Goal: Information Seeking & Learning: Learn about a topic

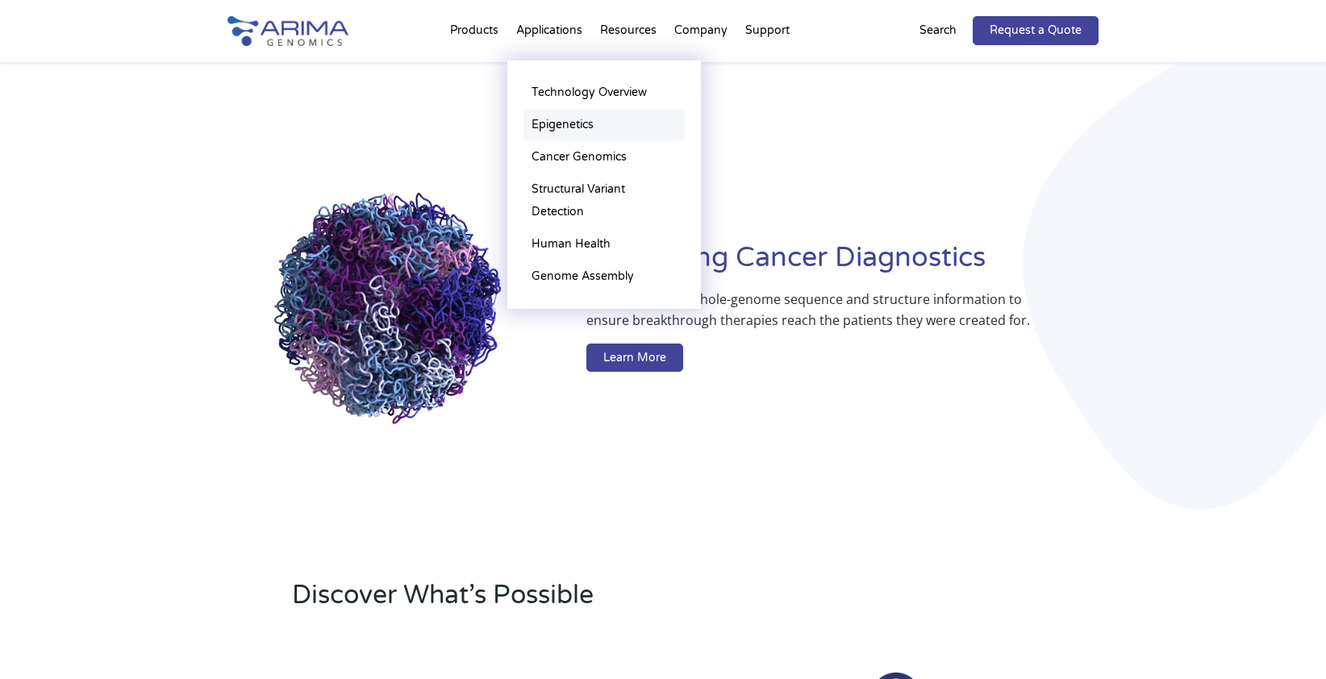
click at [544, 125] on link "Epigenetics" at bounding box center [604, 125] width 161 height 32
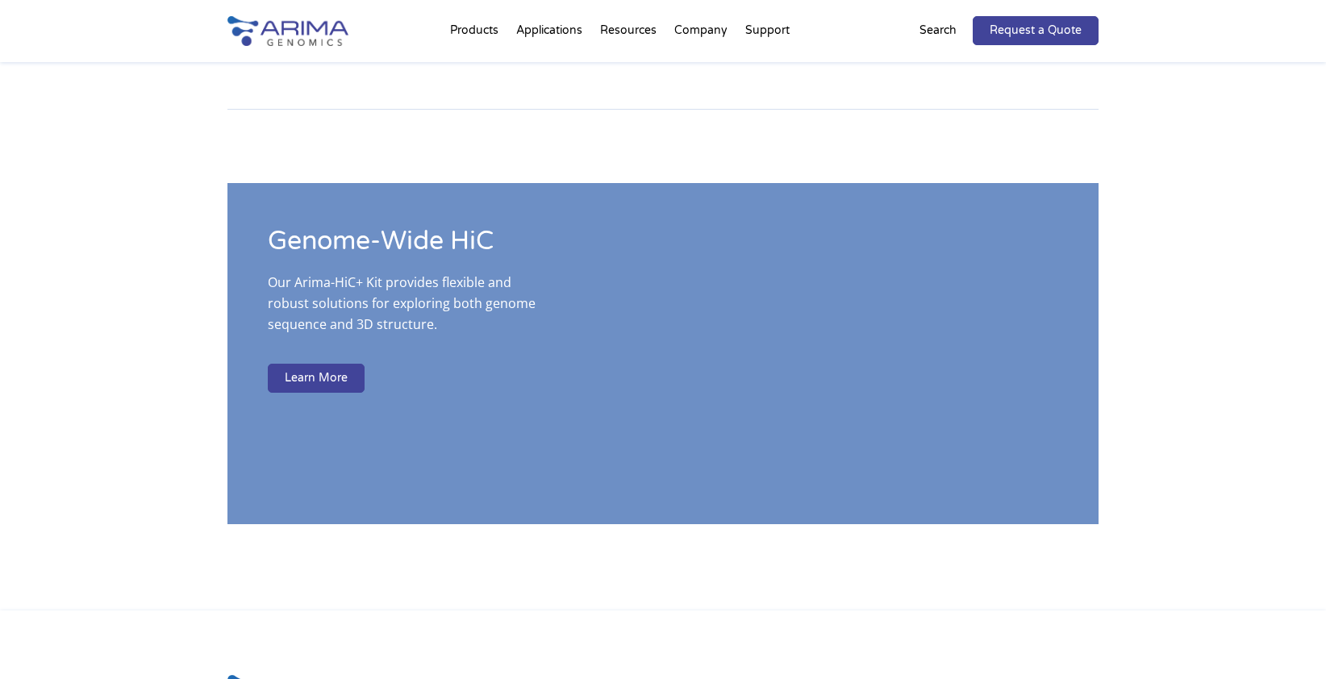
scroll to position [2892, 0]
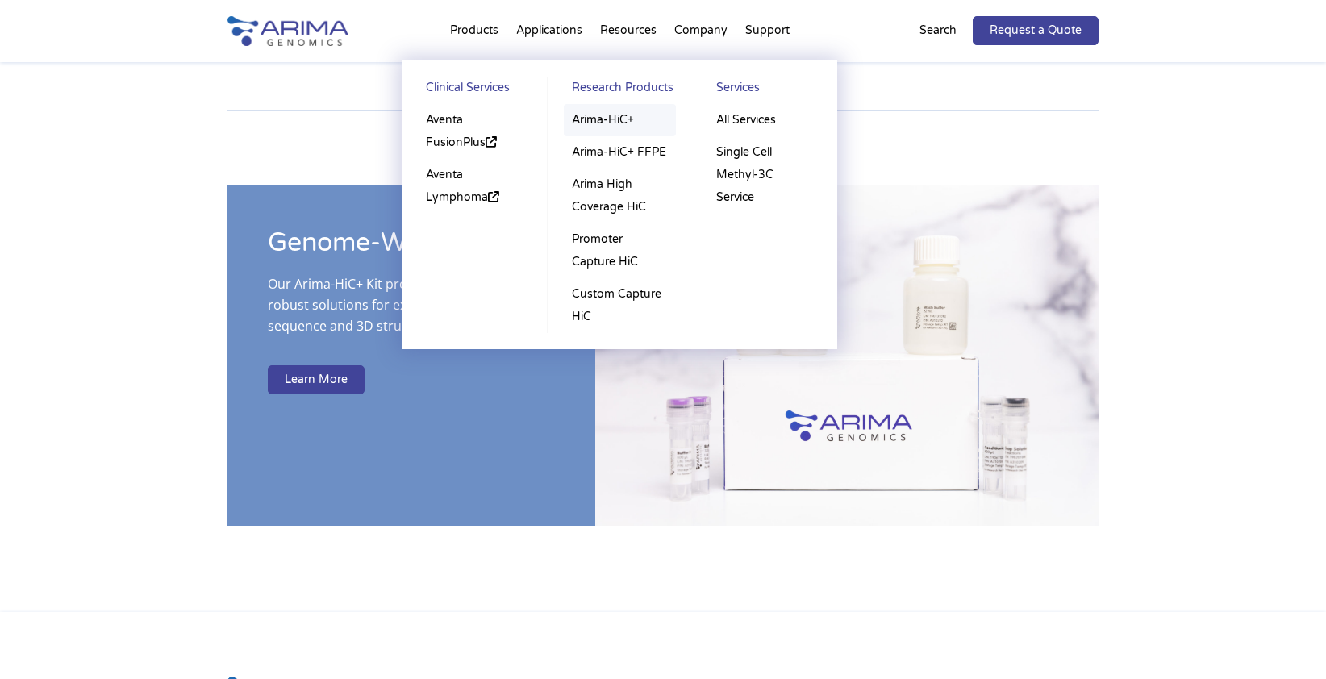
click at [603, 119] on link "Arima-HiC+" at bounding box center [620, 120] width 112 height 32
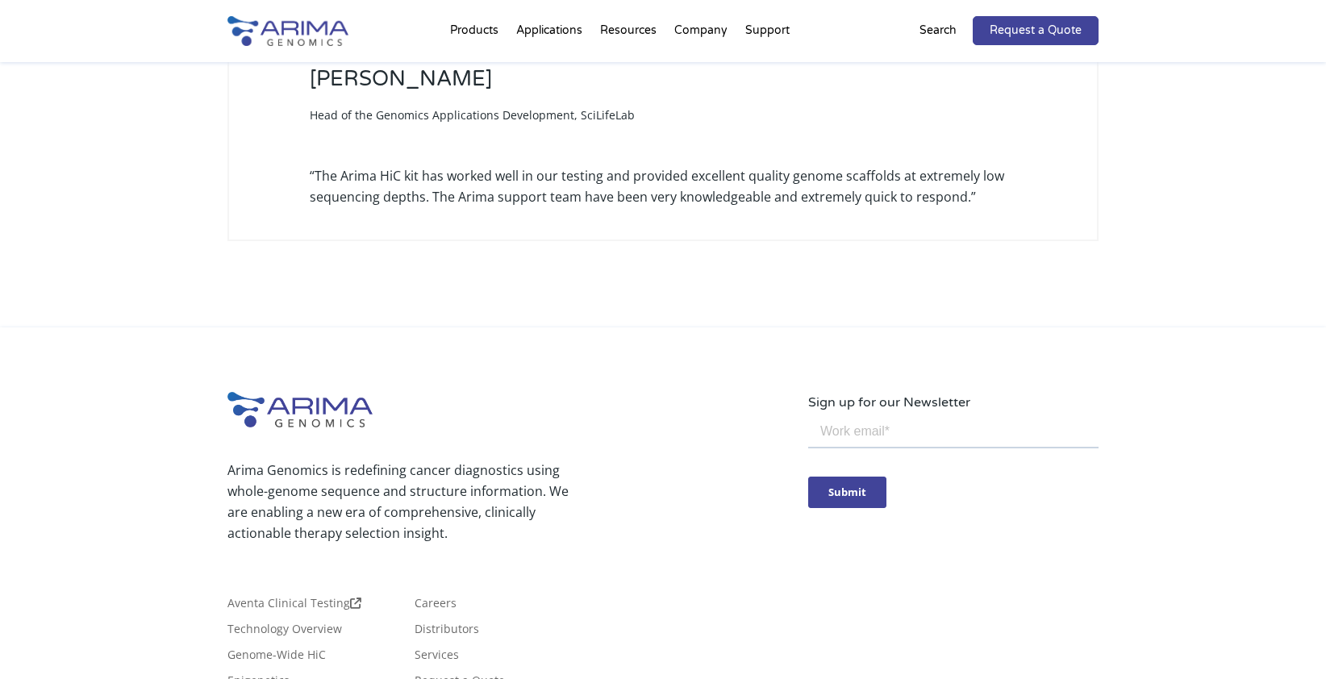
scroll to position [5071, 0]
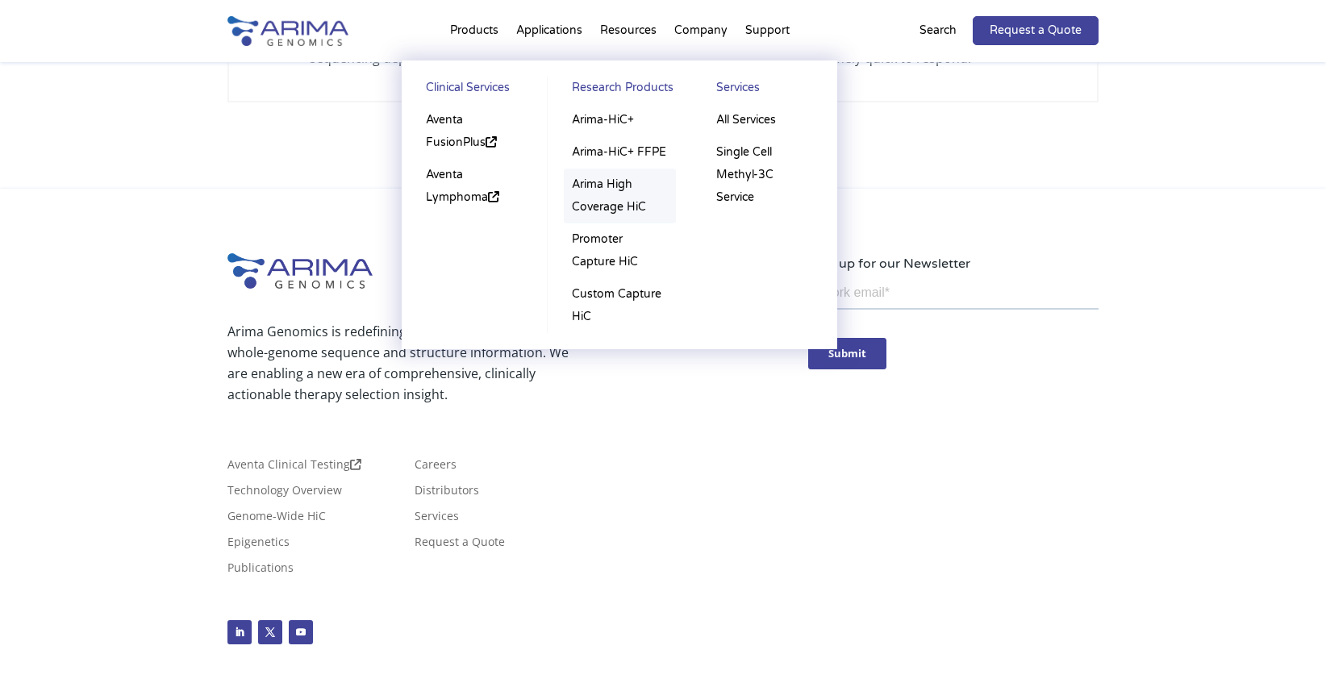
click at [604, 187] on link "Arima High Coverage HiC" at bounding box center [620, 196] width 112 height 55
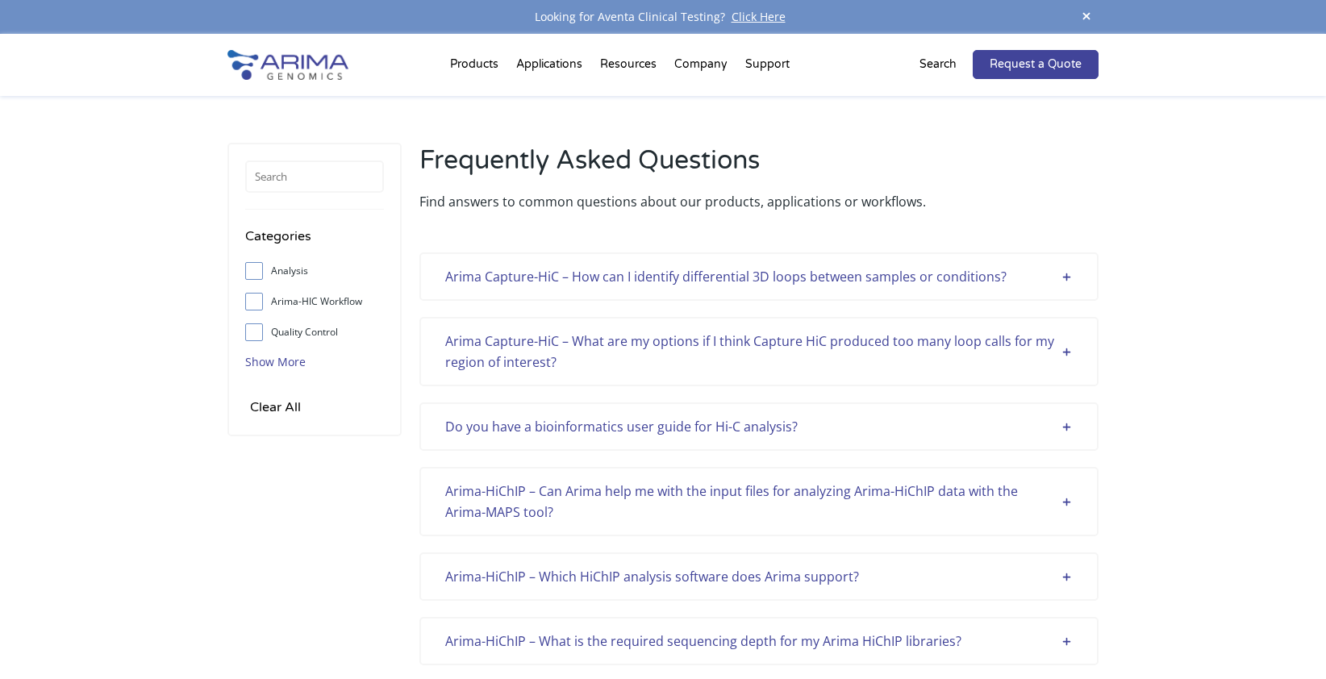
click at [261, 359] on span "Show More" at bounding box center [275, 361] width 60 height 15
click at [253, 302] on input "Arima-HIC Workflow" at bounding box center [253, 301] width 10 height 10
checkbox input "true"
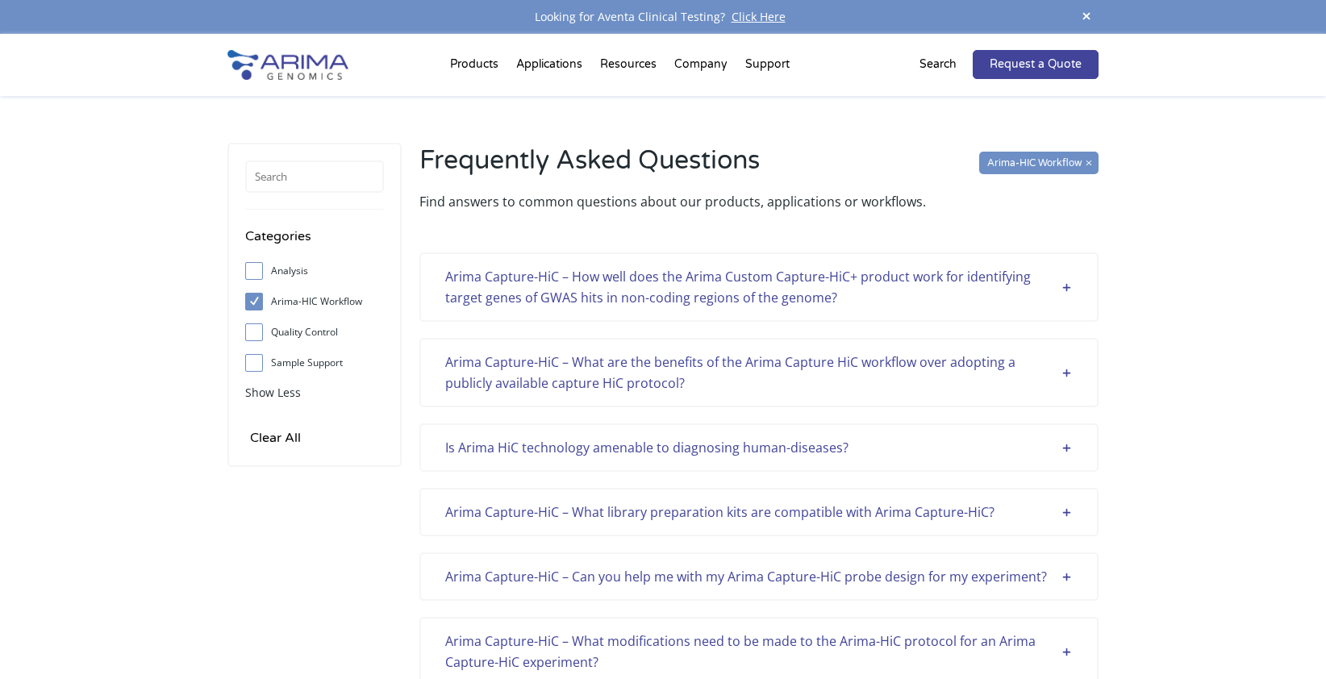
click at [481, 286] on div "Arima Capture-HiC – How well does the Arima Custom Capture-HiC+ product work fo…" at bounding box center [759, 287] width 628 height 42
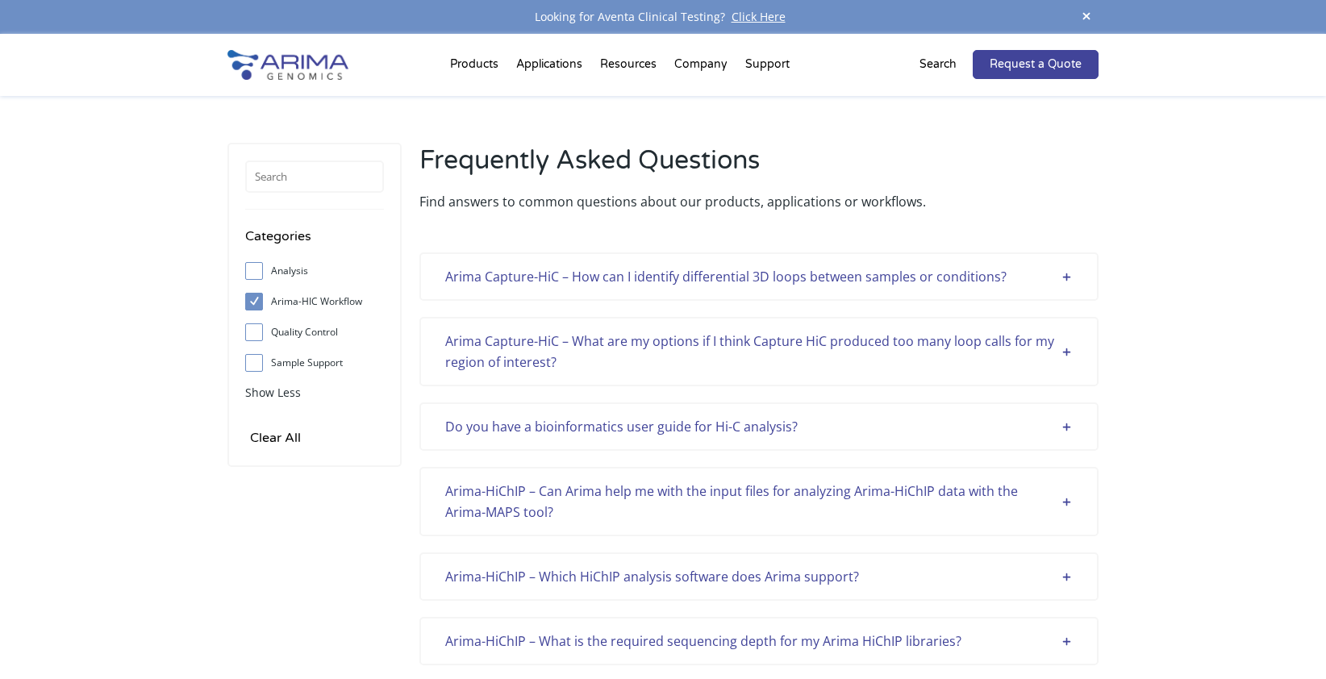
click at [511, 277] on div "Arima Capture-HiC – How can I identify differential 3D loops between samples or…" at bounding box center [759, 276] width 628 height 21
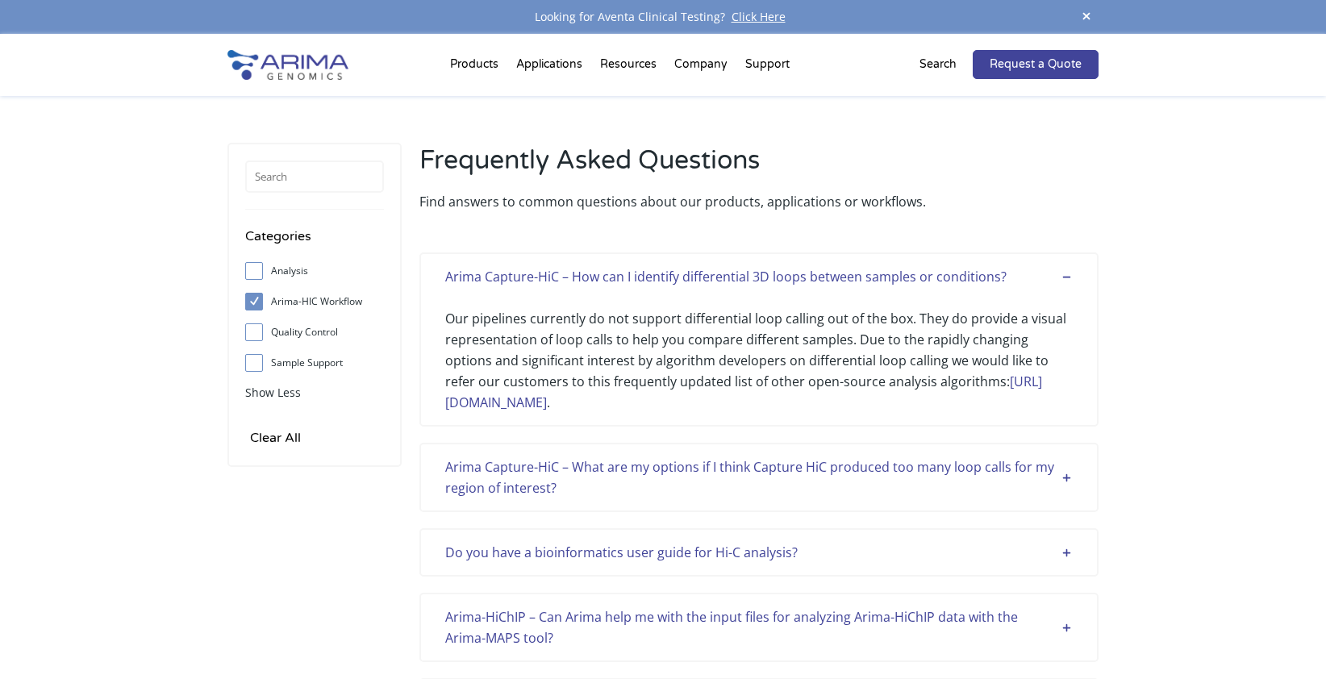
click at [252, 267] on input "Analysis" at bounding box center [253, 270] width 10 height 10
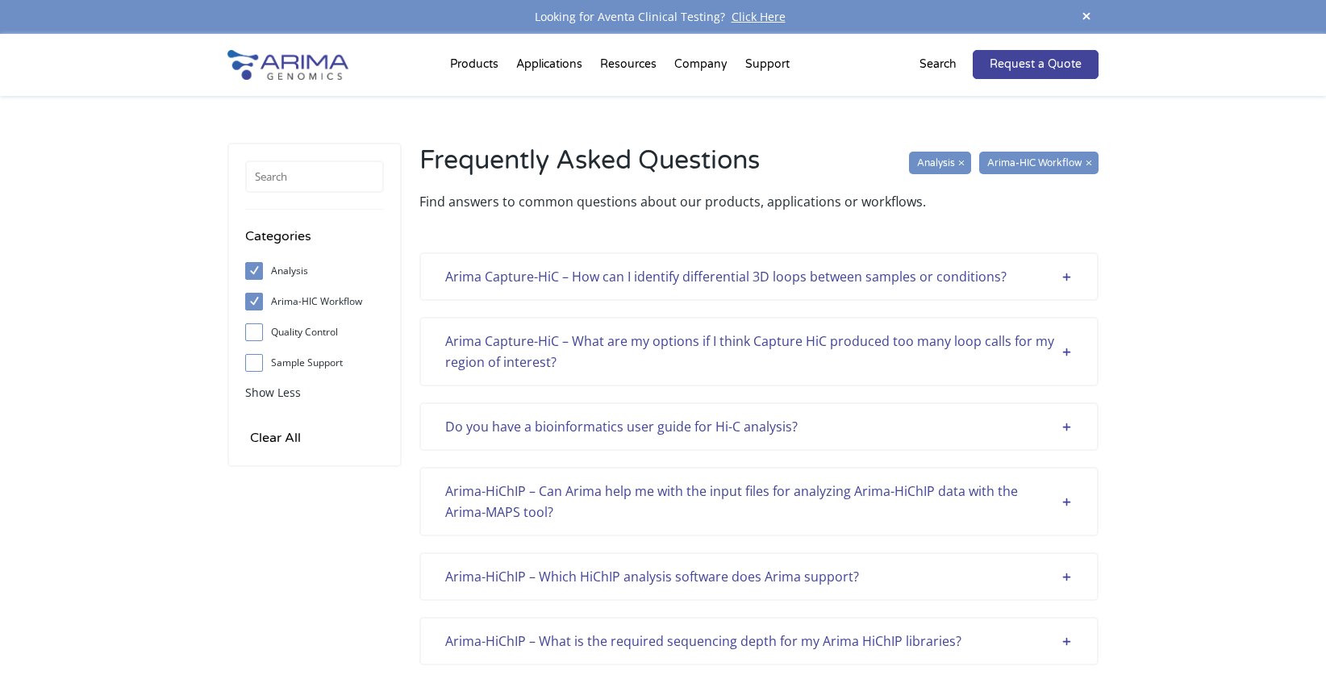
click at [257, 269] on input "Analysis" at bounding box center [253, 270] width 10 height 10
checkbox input "false"
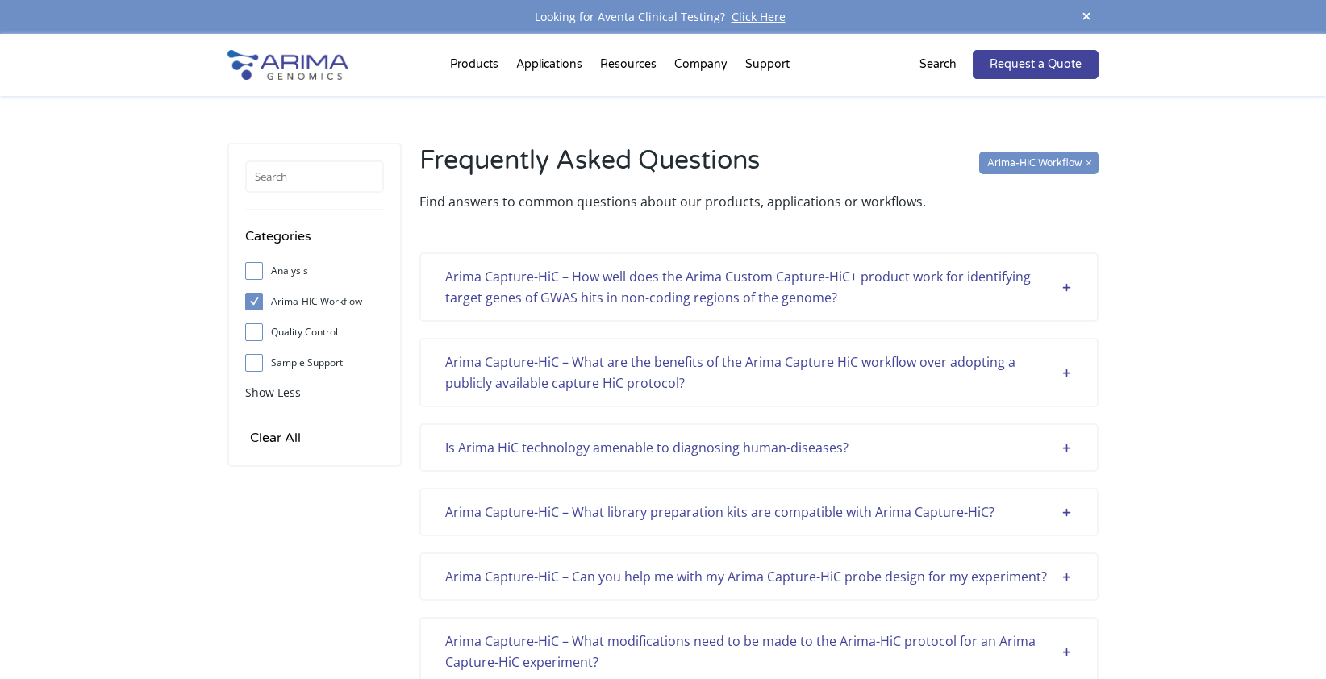
click at [252, 338] on span at bounding box center [258, 332] width 26 height 18
click at [252, 337] on input "Quality Control" at bounding box center [253, 332] width 10 height 10
checkbox input "true"
click at [252, 307] on input "Arima-HIC Workflow" at bounding box center [253, 301] width 10 height 10
checkbox input "false"
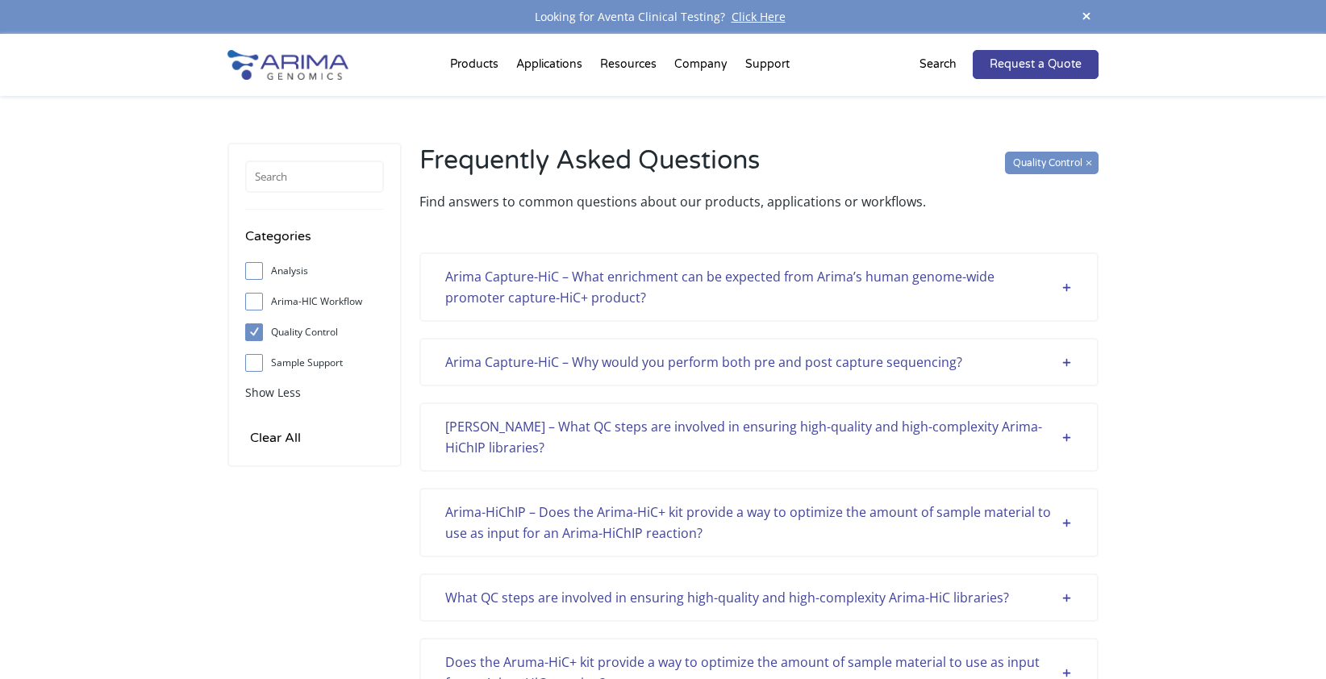
click at [252, 335] on input "Quality Control" at bounding box center [253, 332] width 10 height 10
checkbox input "false"
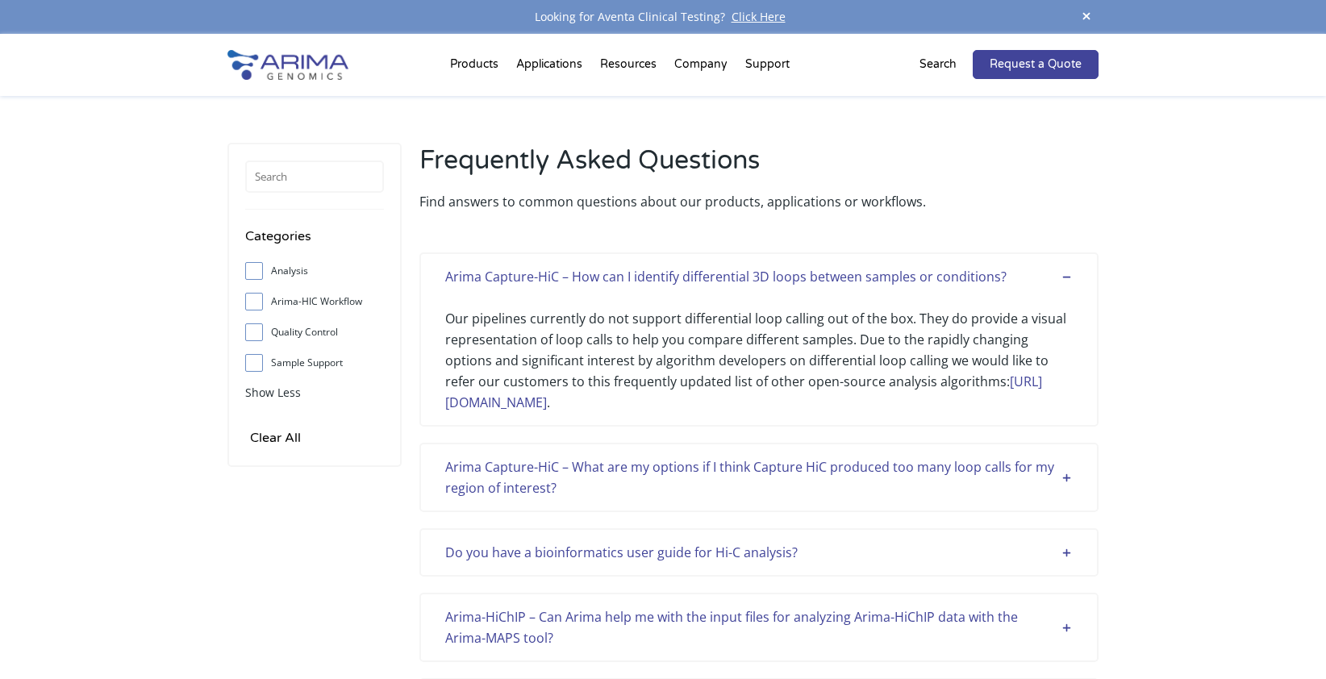
click at [257, 303] on input "Arima-HIC Workflow" at bounding box center [253, 301] width 10 height 10
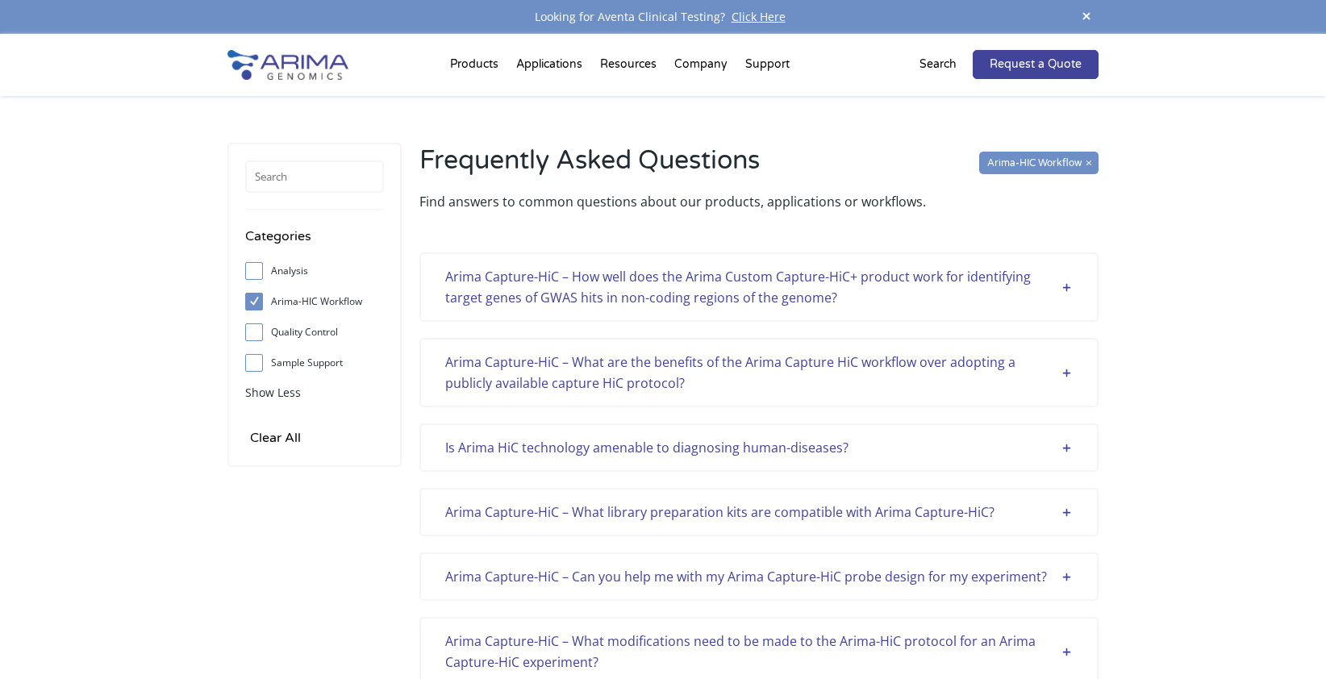
click at [769, 298] on div "Arima Capture-HiC – How well does the Arima Custom Capture-HiC+ product work fo…" at bounding box center [759, 287] width 628 height 42
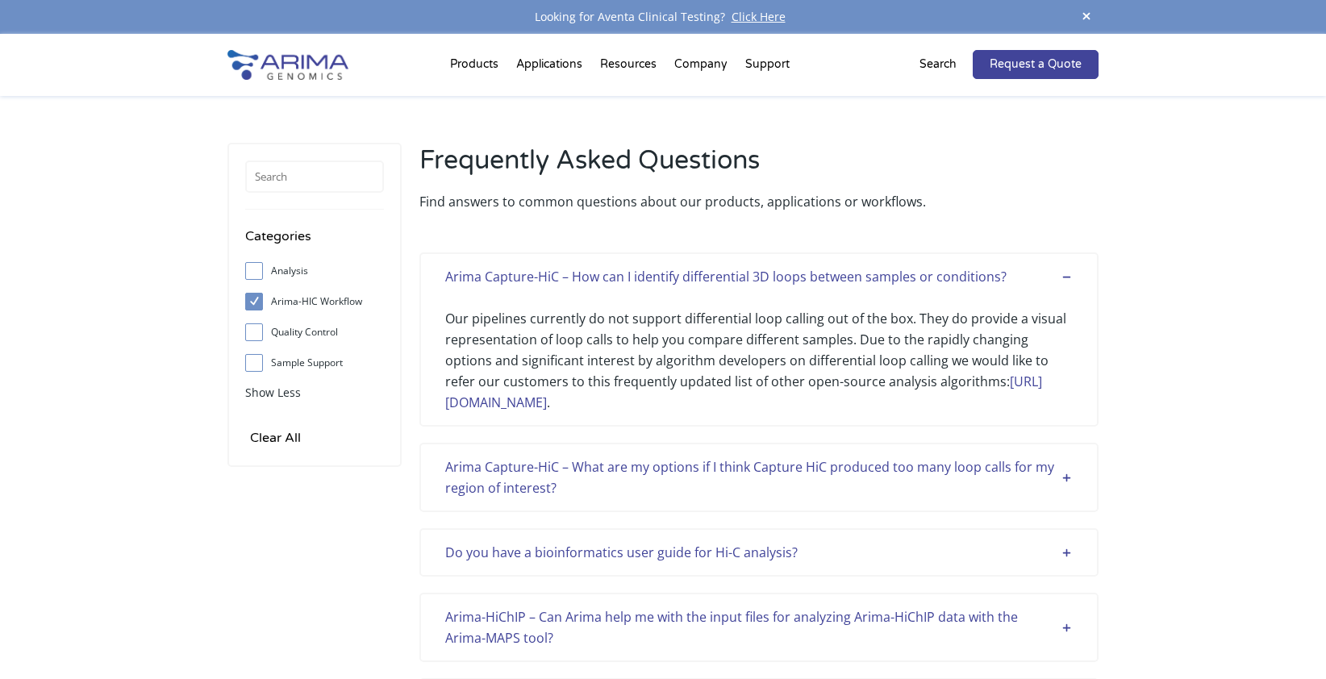
click at [298, 298] on label "Arima-HIC Workflow" at bounding box center [314, 302] width 139 height 24
click at [259, 298] on input "Arima-HIC Workflow" at bounding box center [253, 301] width 10 height 10
checkbox input "false"
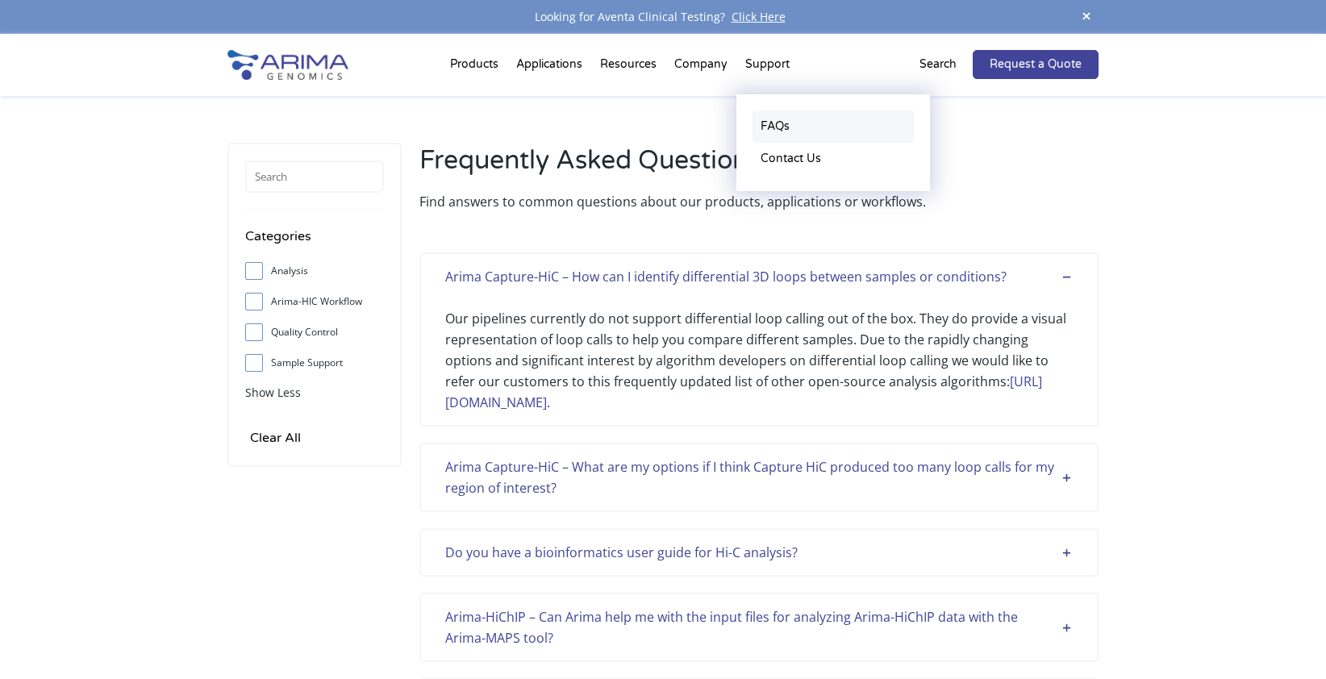
click at [772, 129] on link "FAQs" at bounding box center [833, 127] width 161 height 32
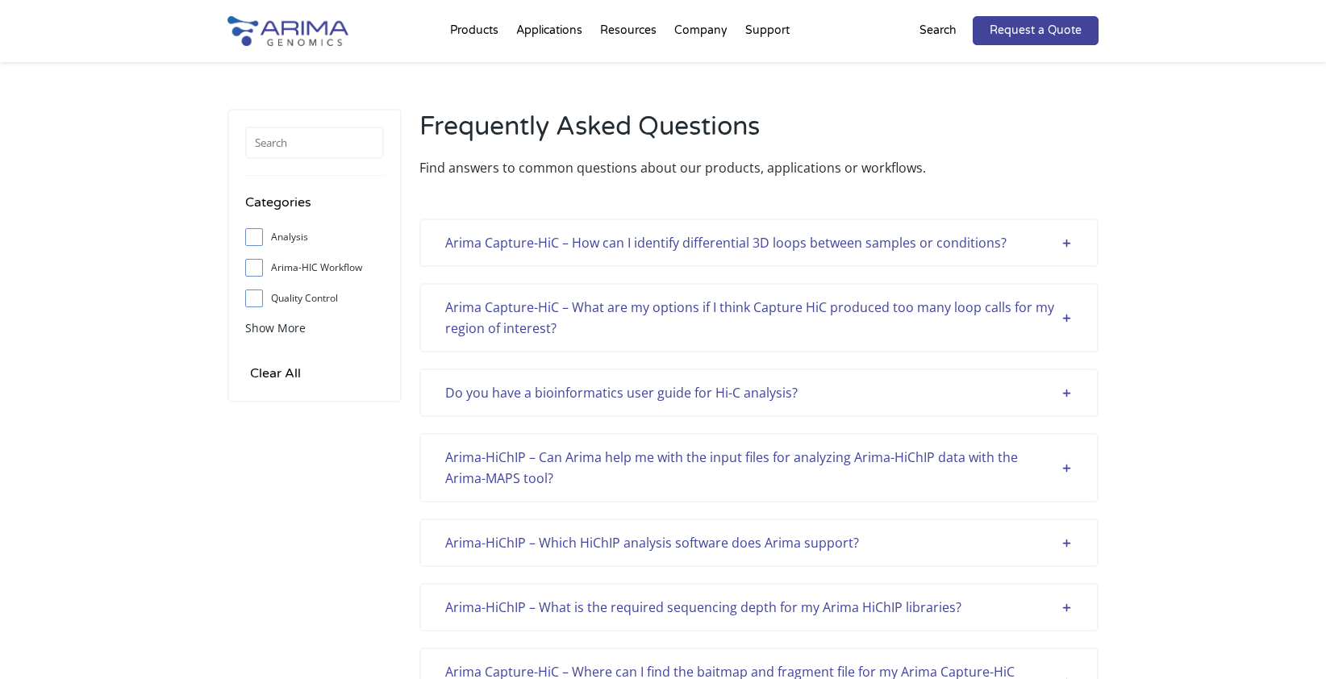
click at [288, 264] on label "Arima-HIC Workflow" at bounding box center [314, 268] width 139 height 24
click at [259, 264] on input "Arima-HIC Workflow" at bounding box center [253, 267] width 10 height 10
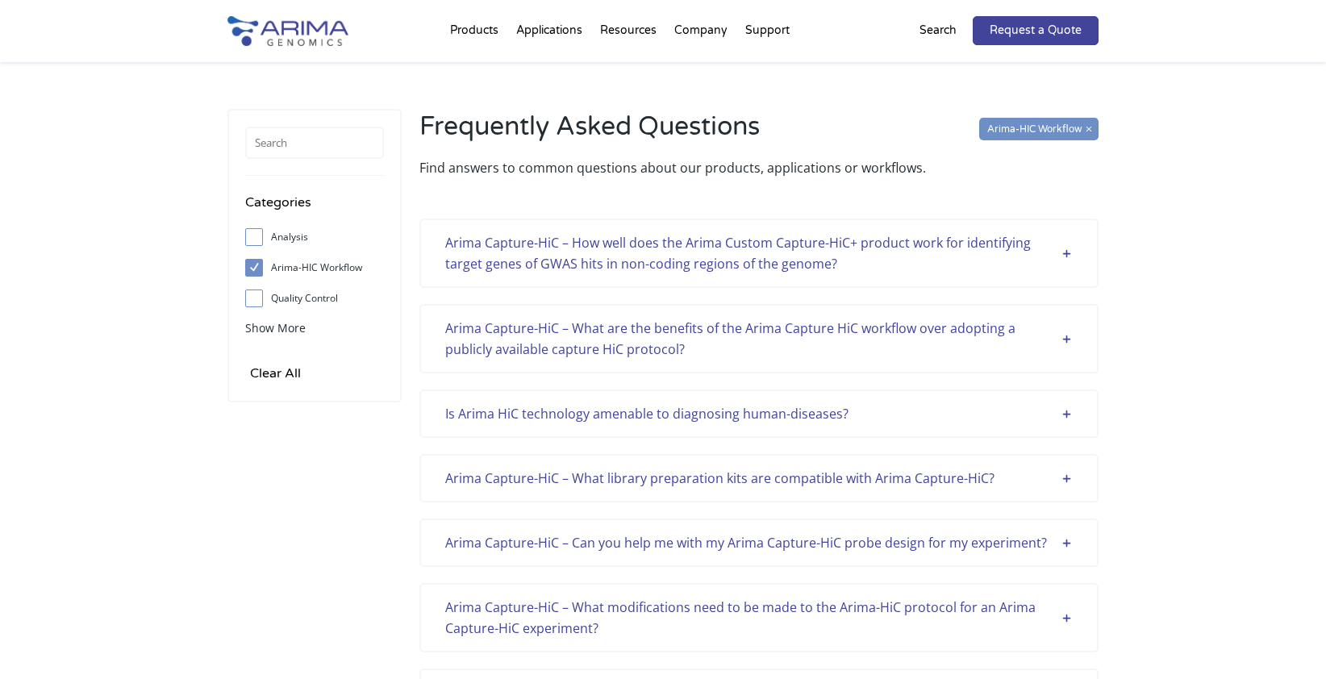
click at [1069, 251] on div "Arima Capture-HiC – How well does the Arima Custom Capture-HiC+ product work fo…" at bounding box center [759, 253] width 628 height 42
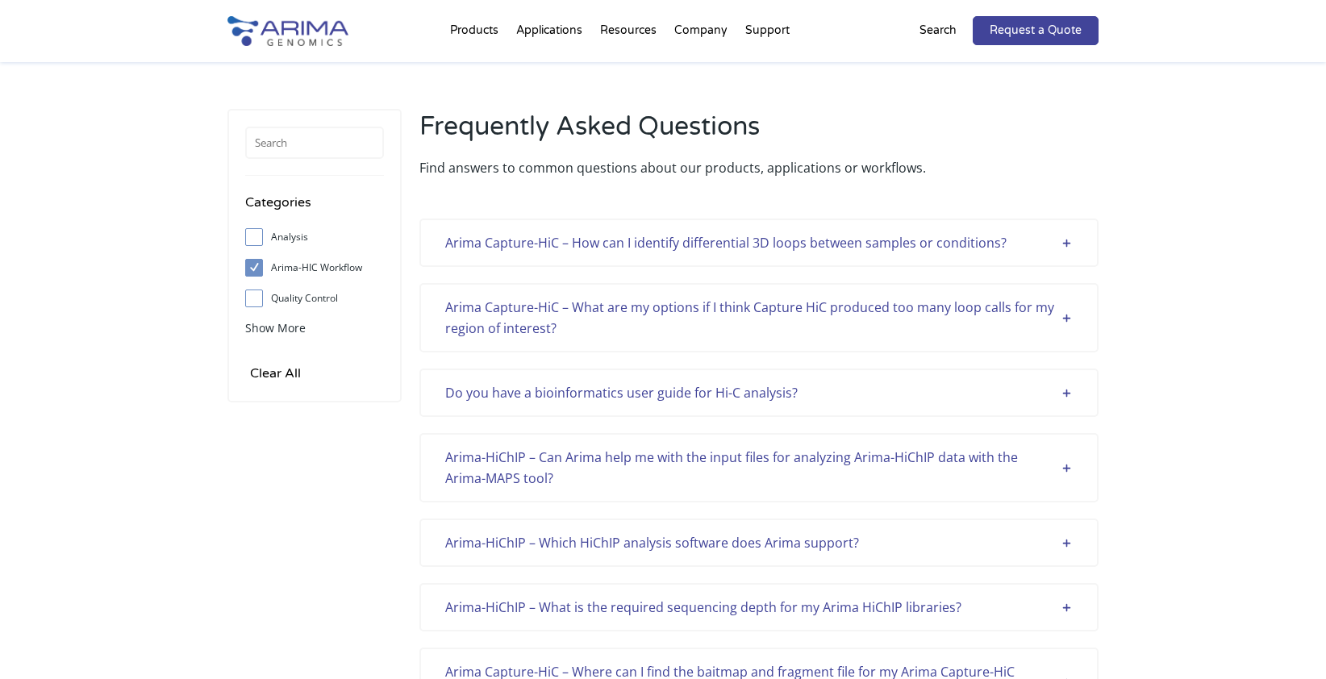
click at [256, 259] on span at bounding box center [258, 268] width 26 height 18
click at [256, 262] on input "Arima-HIC Workflow" at bounding box center [253, 267] width 10 height 10
checkbox input "false"
click at [282, 323] on span "Show More" at bounding box center [275, 327] width 60 height 15
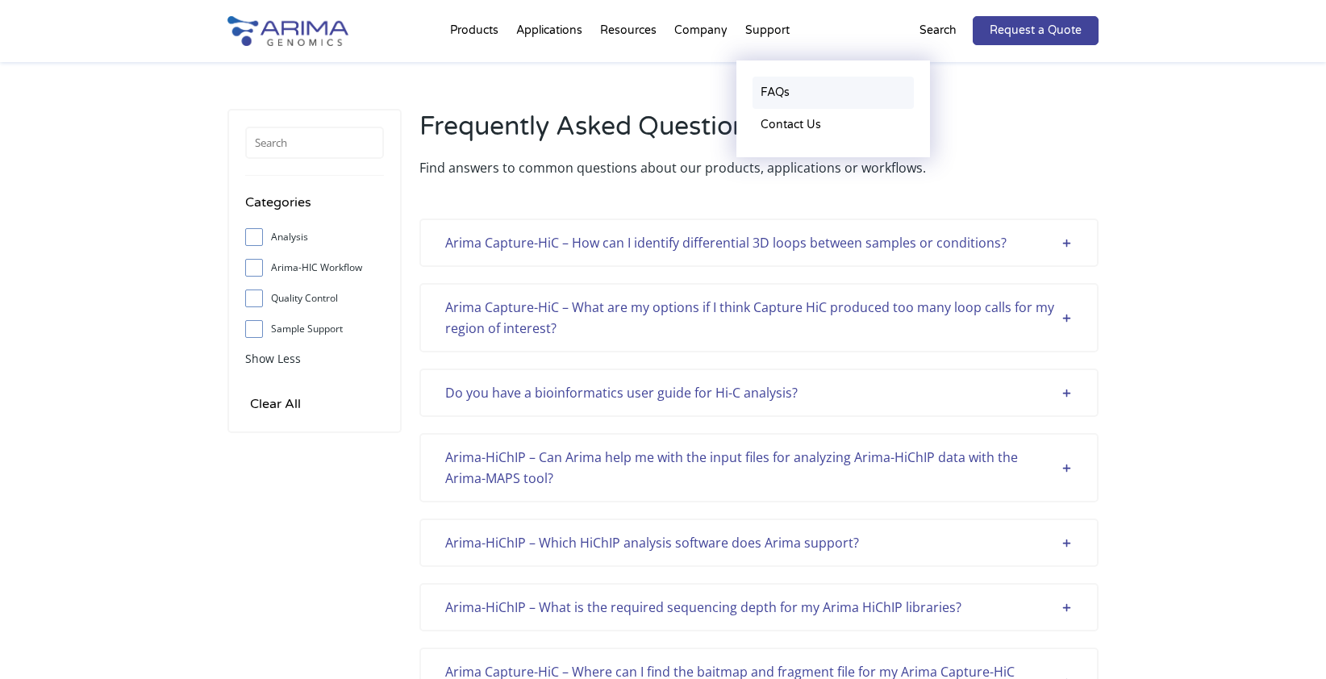
click at [767, 86] on link "FAQs" at bounding box center [833, 93] width 161 height 32
click at [784, 90] on link "FAQs" at bounding box center [833, 93] width 161 height 32
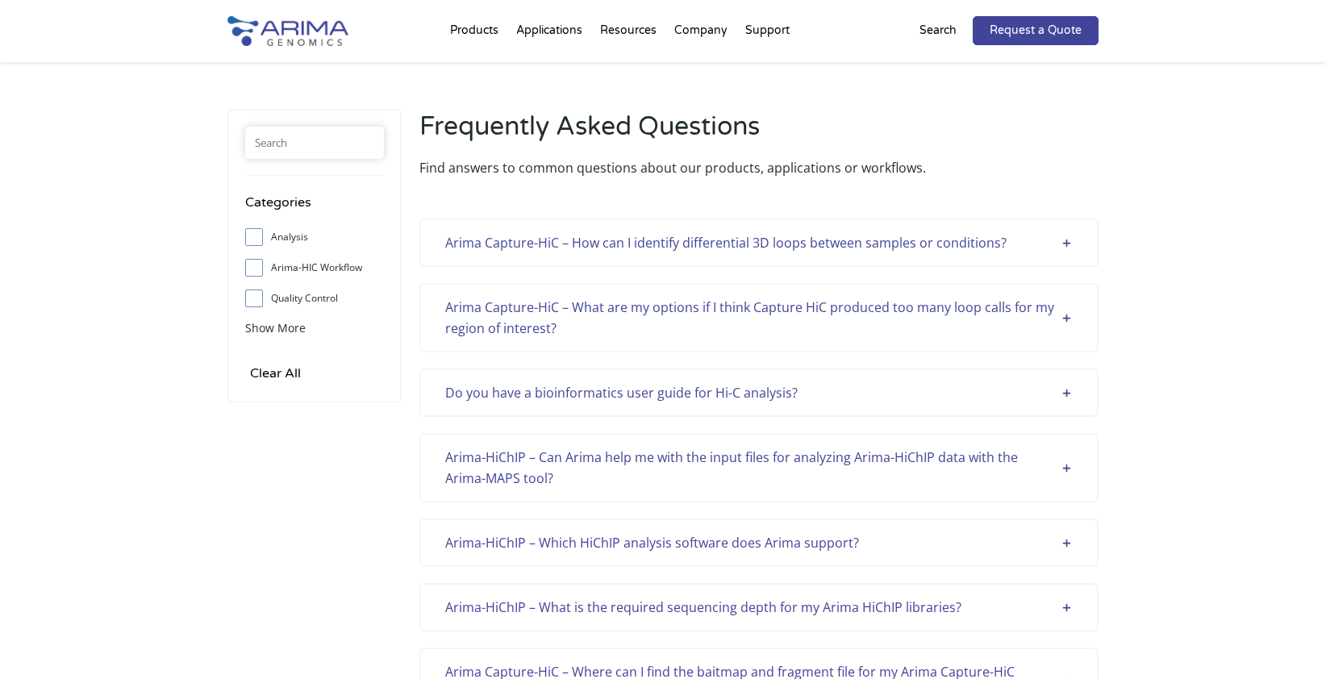
click at [282, 140] on input "text" at bounding box center [314, 143] width 139 height 32
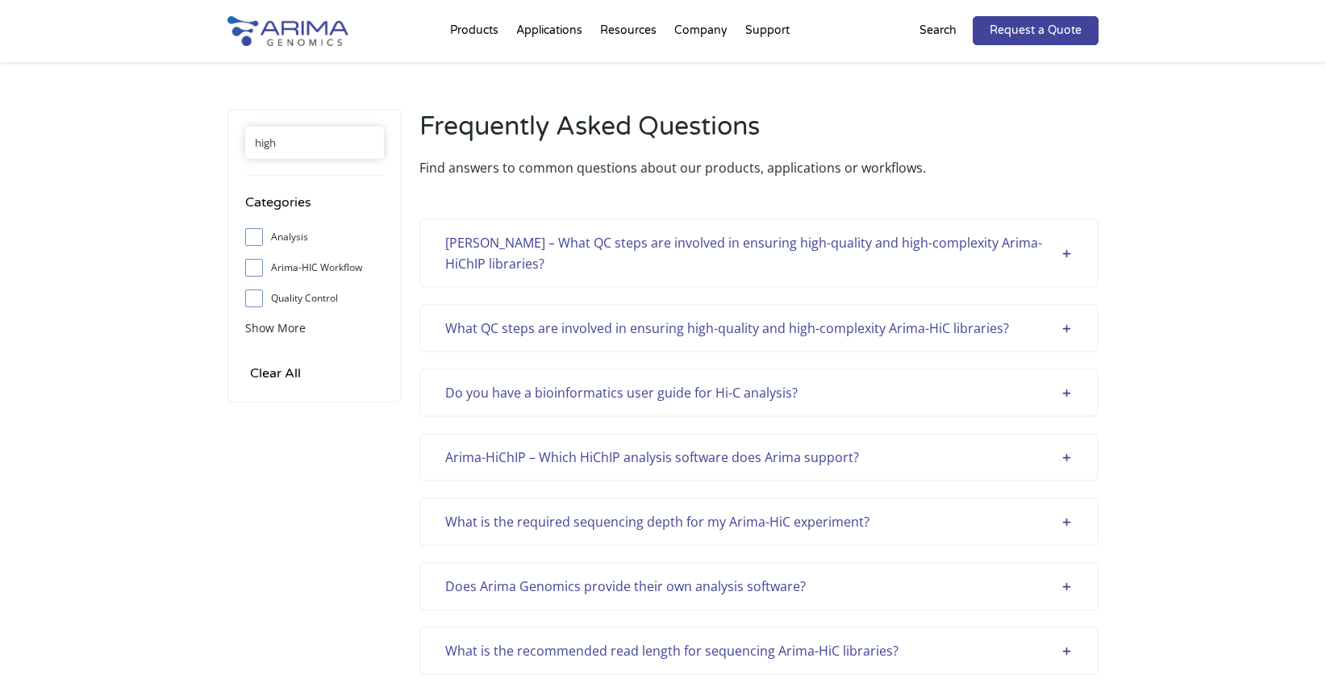
type input "high"
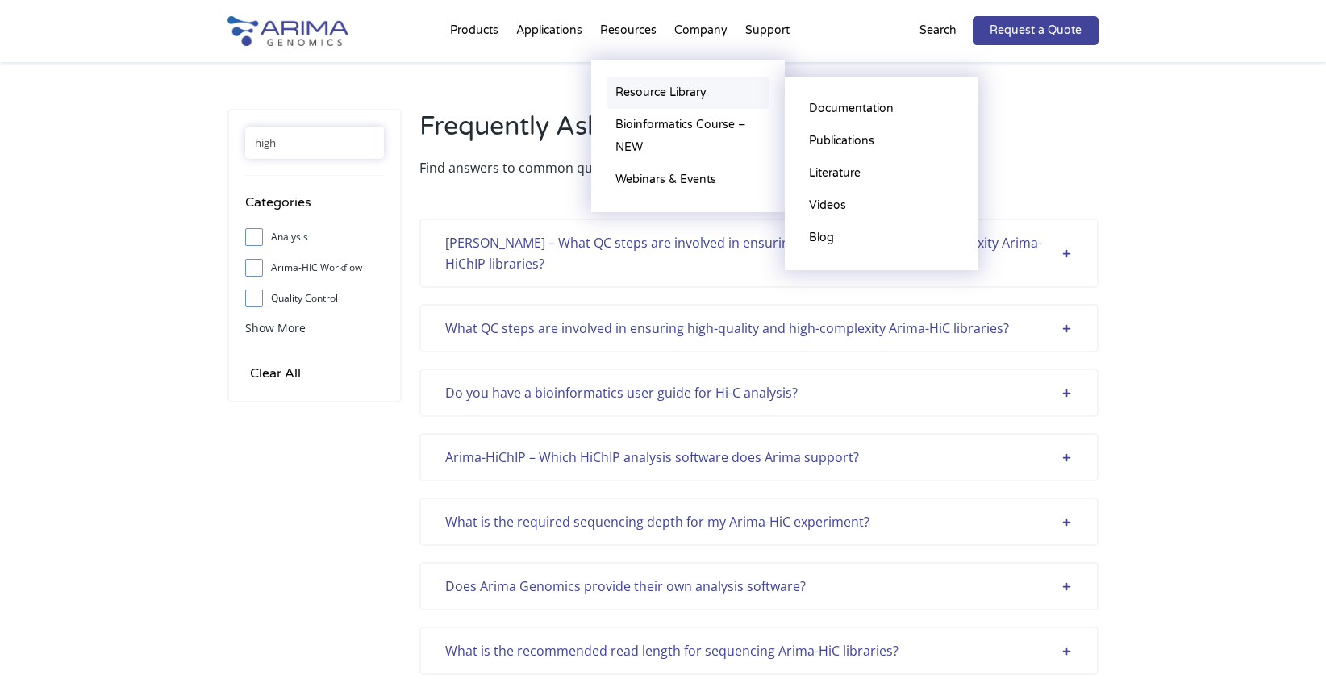
click at [626, 94] on link "Resource Library" at bounding box center [687, 93] width 161 height 32
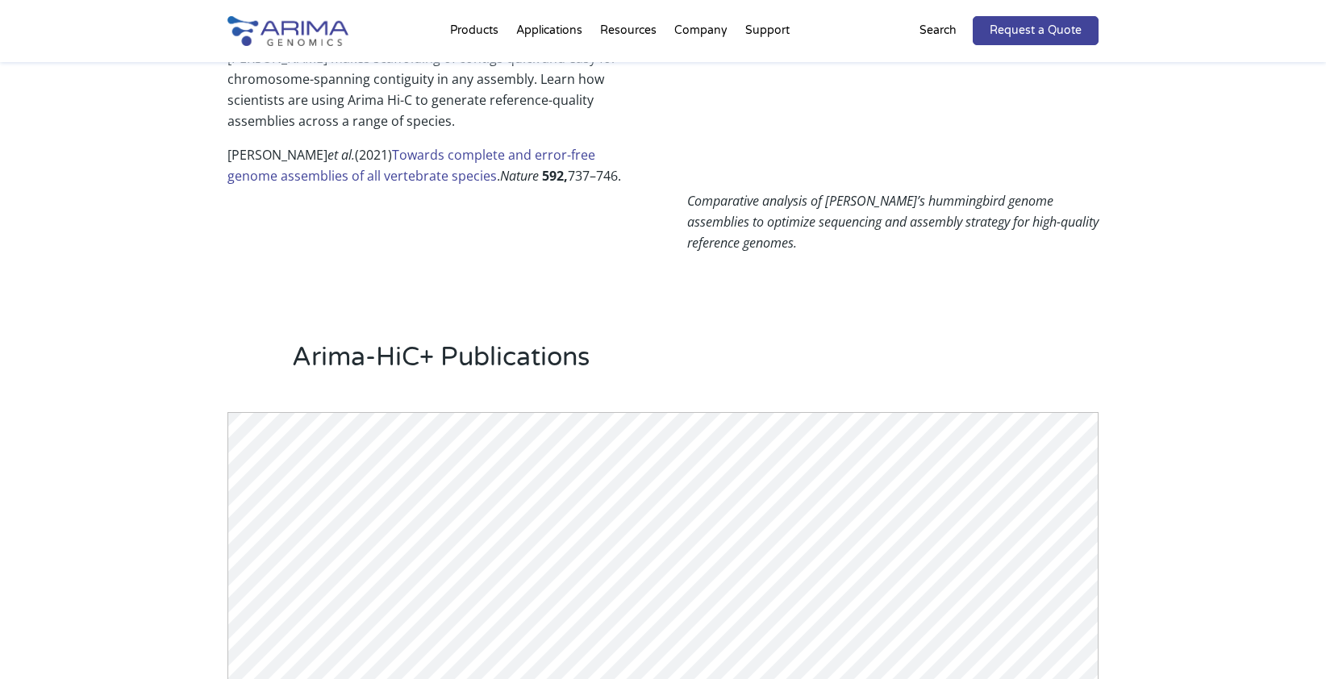
scroll to position [1226, 0]
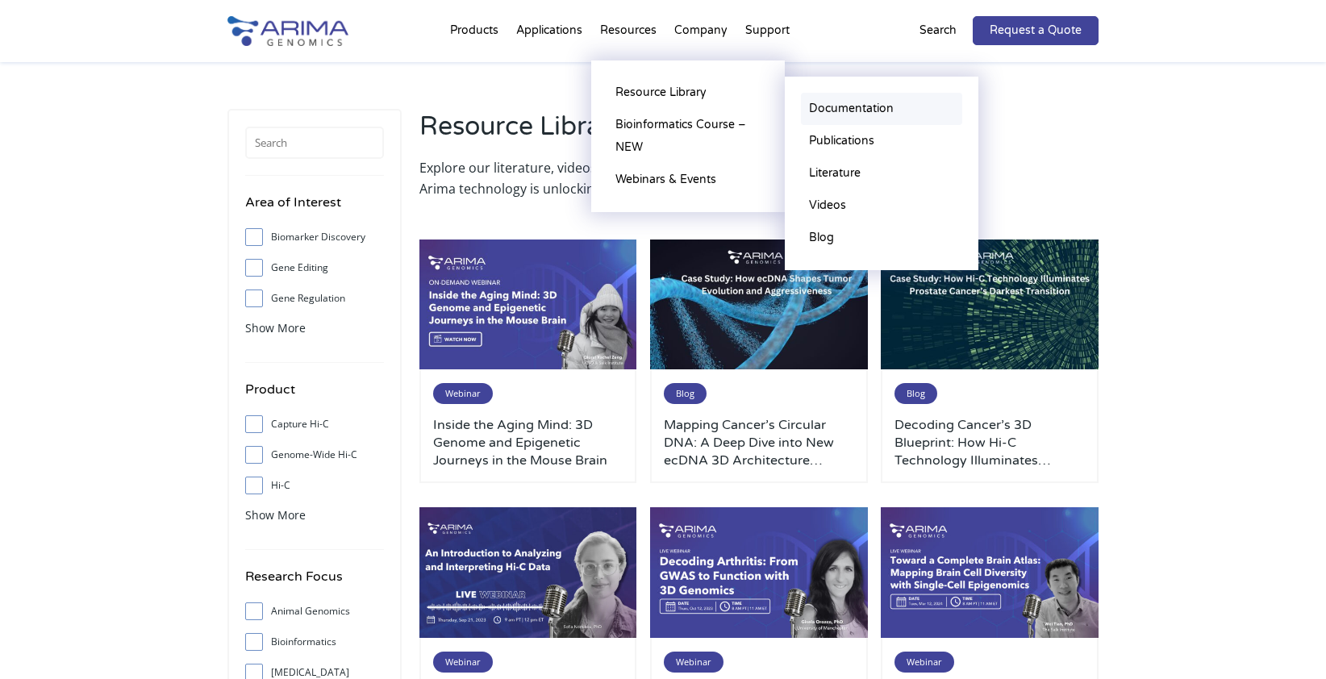
click at [841, 112] on link "Documentation" at bounding box center [881, 109] width 161 height 32
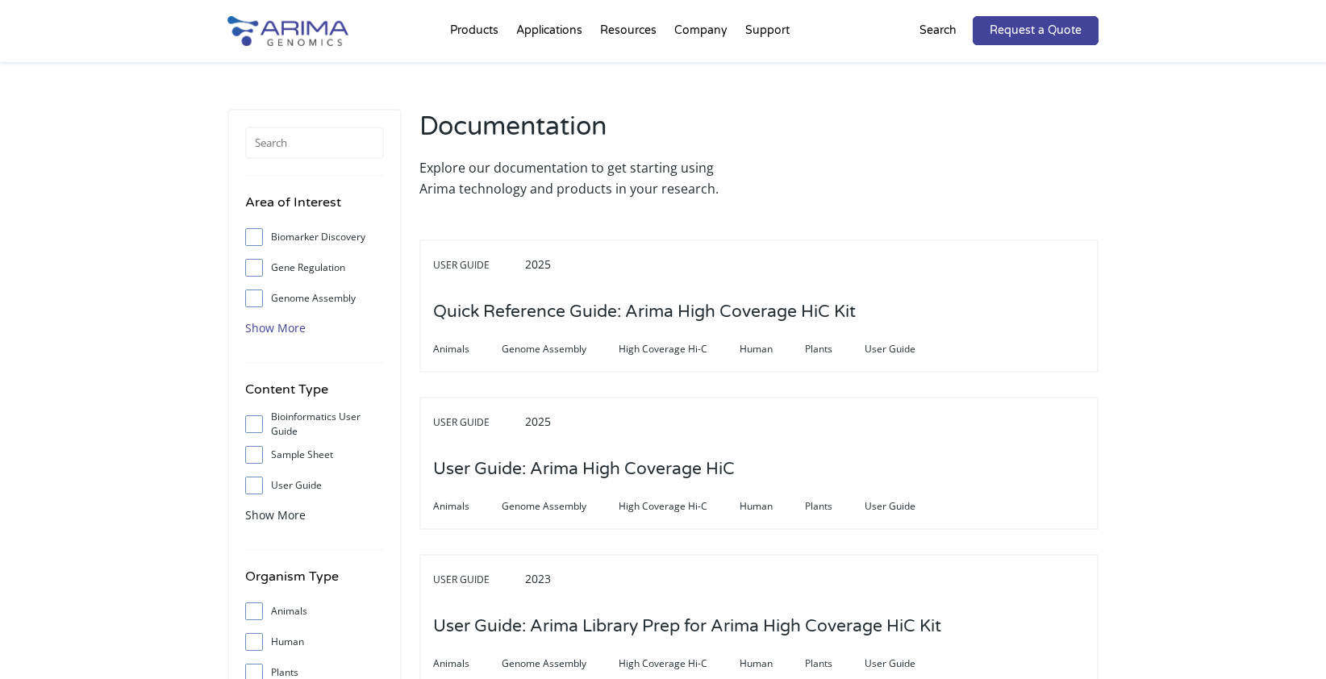
click at [270, 320] on span "Show More" at bounding box center [275, 327] width 60 height 15
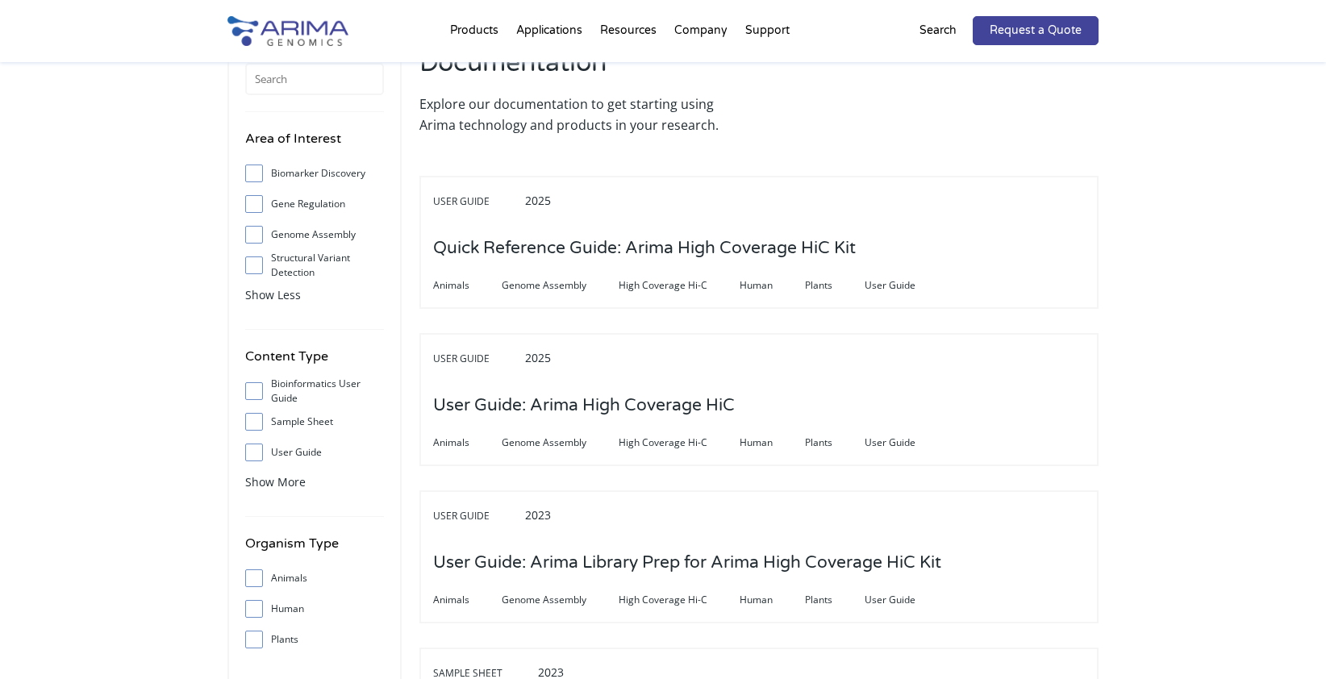
scroll to position [65, 0]
click at [258, 448] on input "User Guide" at bounding box center [253, 451] width 10 height 10
checkbox input "true"
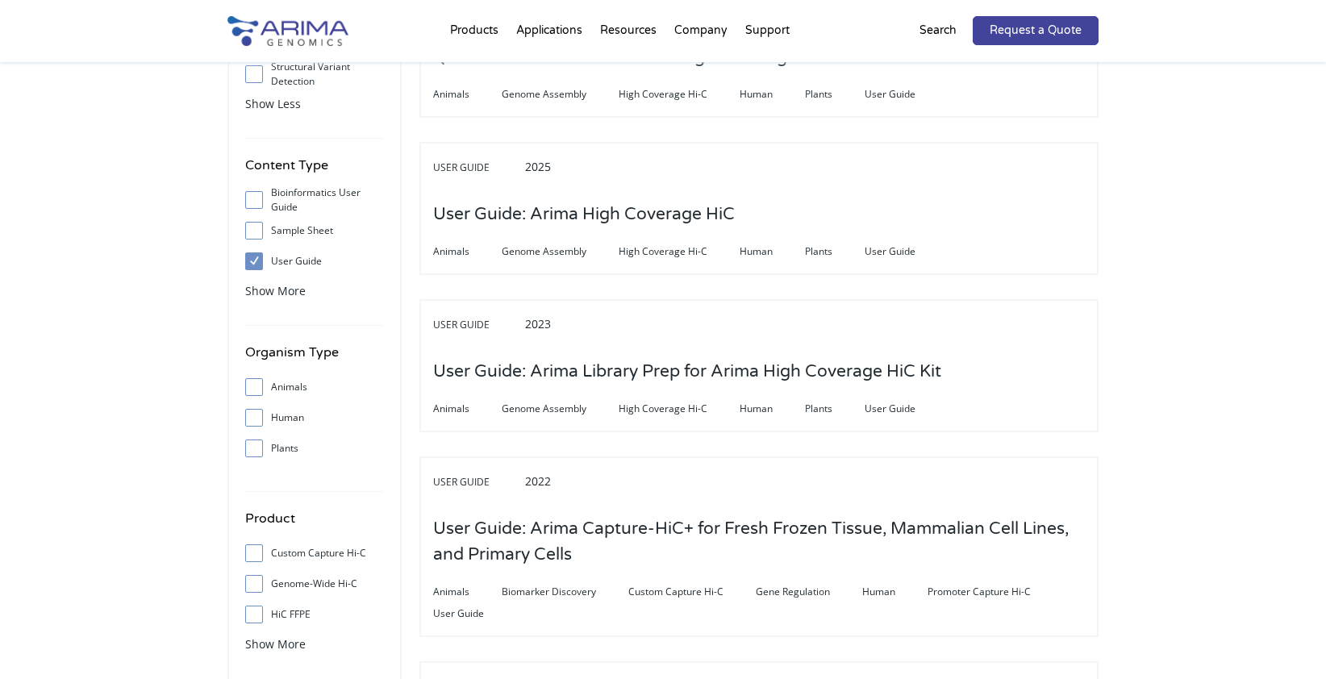
scroll to position [258, 0]
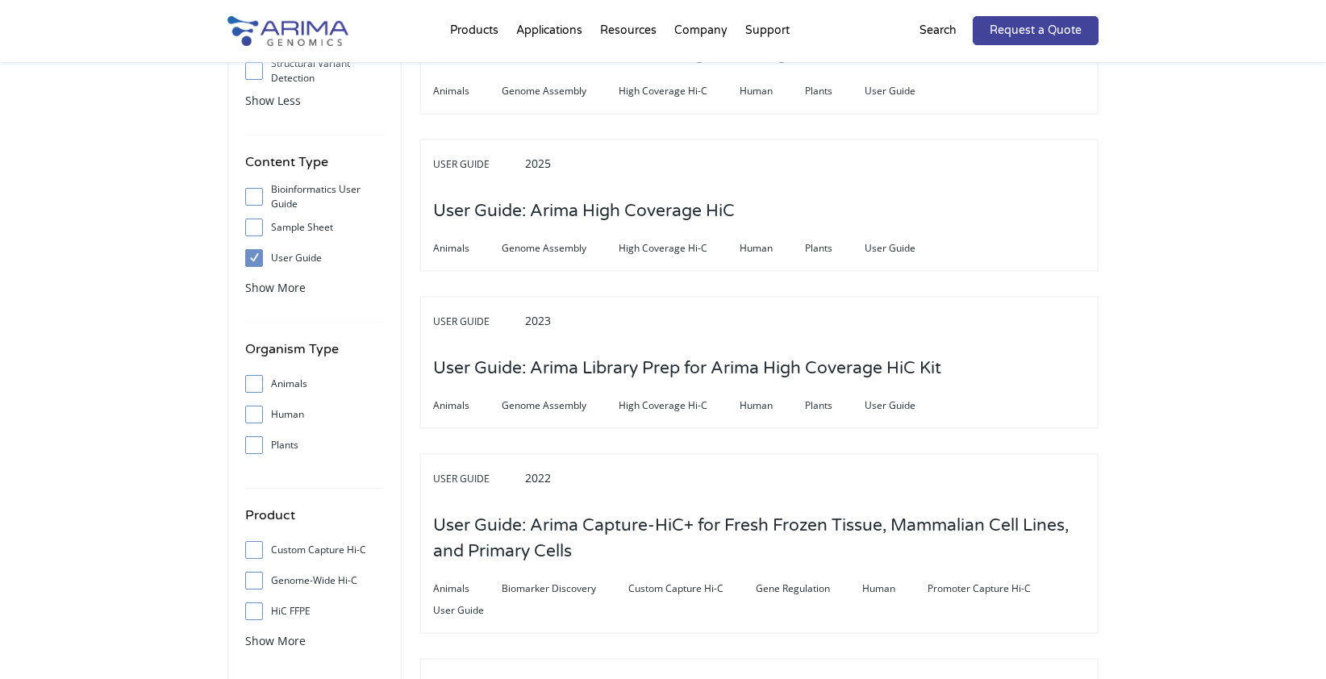
click at [254, 416] on input "Human" at bounding box center [253, 414] width 10 height 10
checkbox input "true"
click at [250, 384] on input "Animals" at bounding box center [253, 383] width 10 height 10
checkbox input "true"
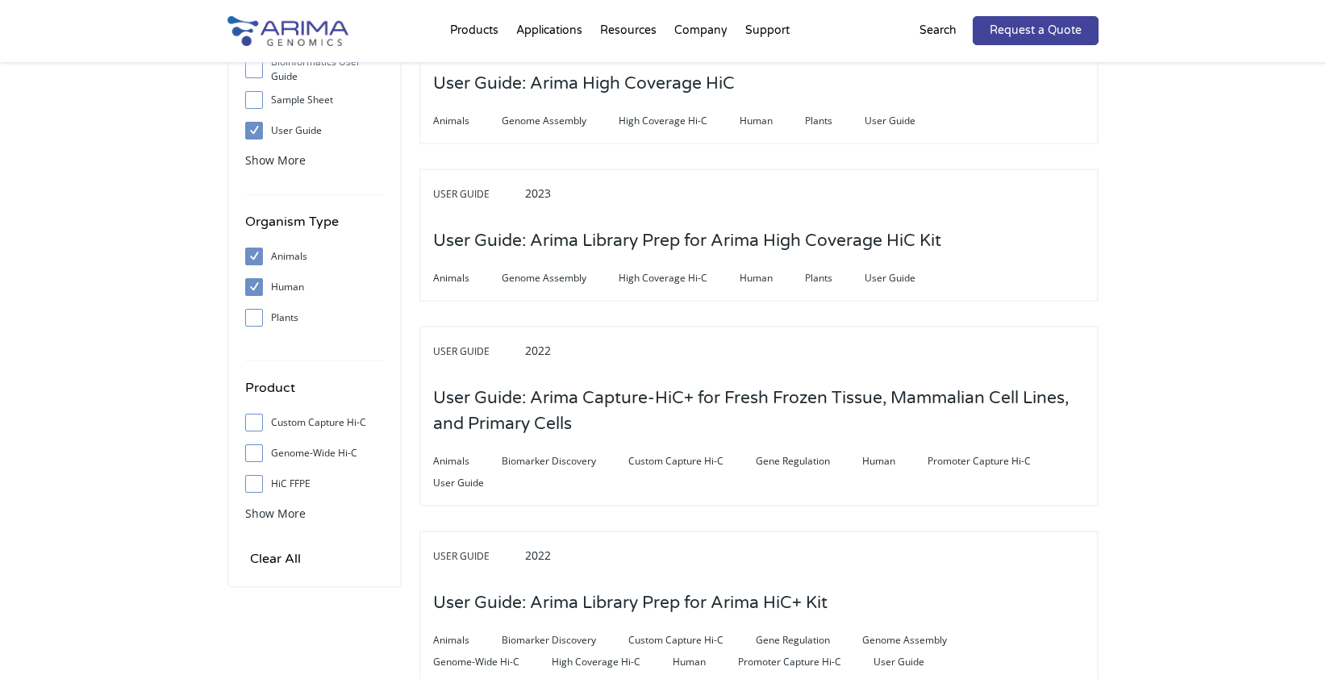
scroll to position [387, 0]
click at [257, 511] on span "Show More" at bounding box center [275, 511] width 60 height 15
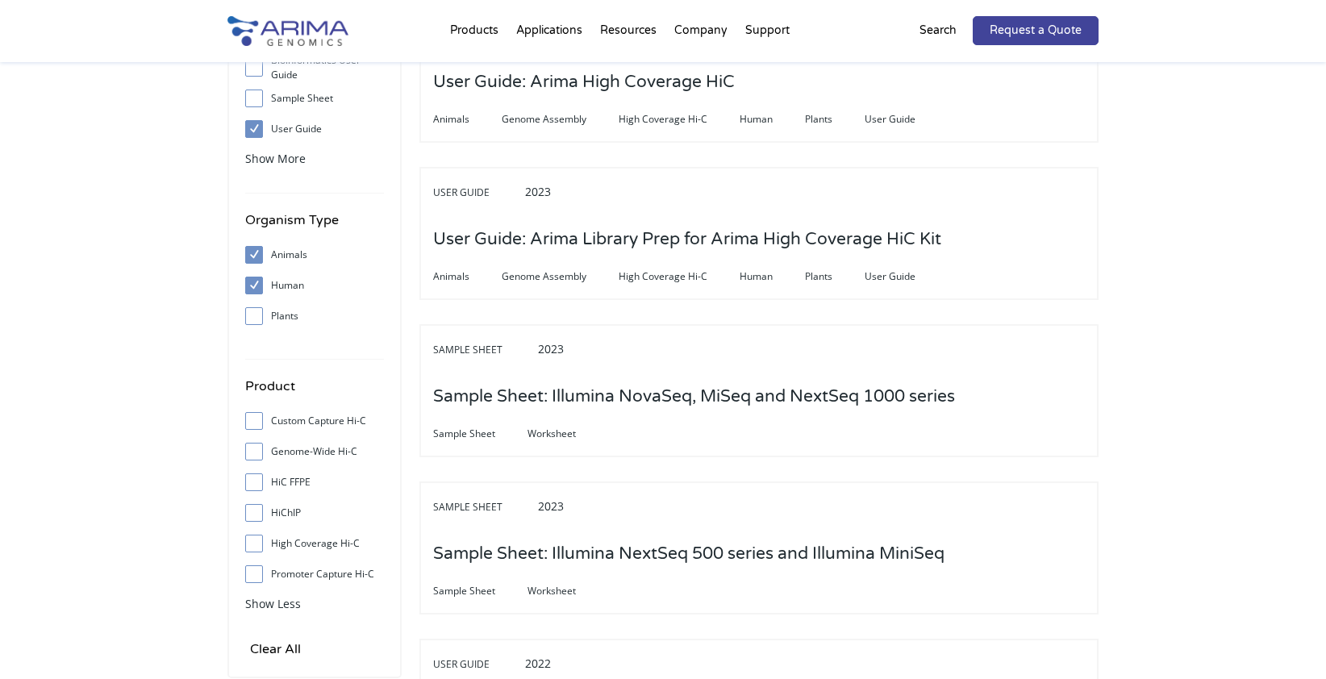
click at [253, 453] on input "Genome-Wide Hi-C" at bounding box center [253, 451] width 10 height 10
checkbox input "true"
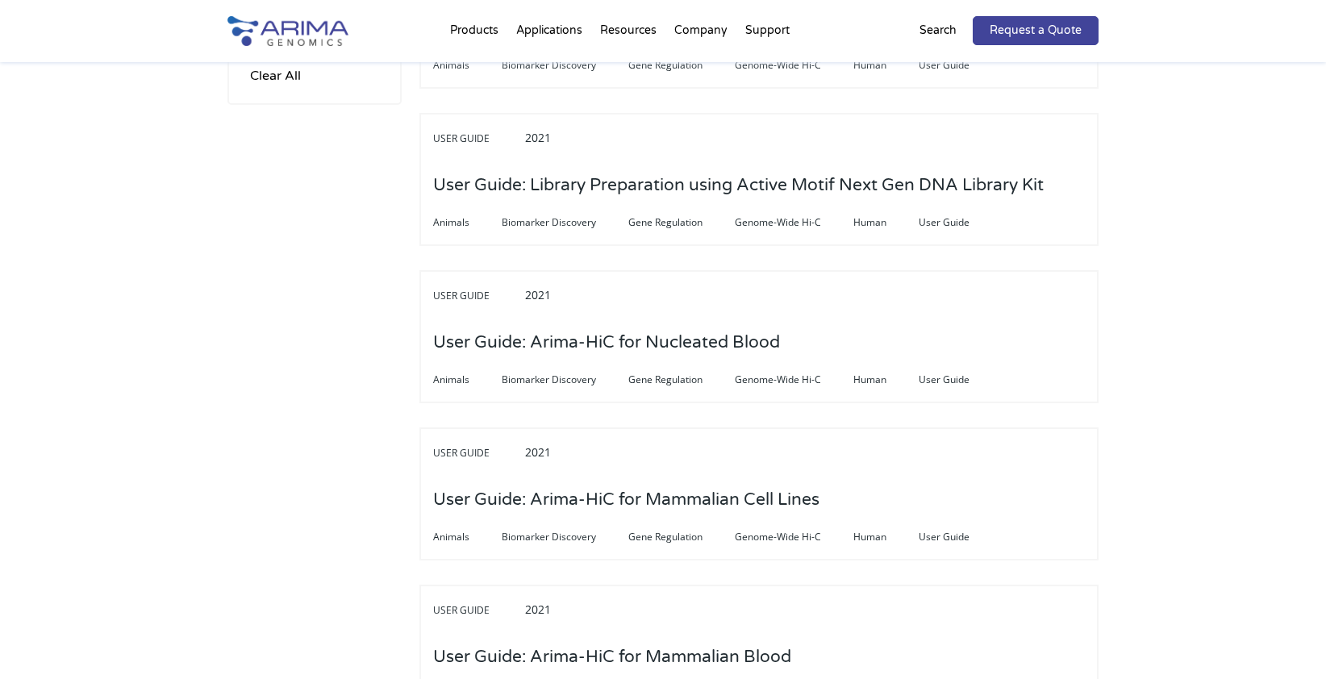
scroll to position [968, 0]
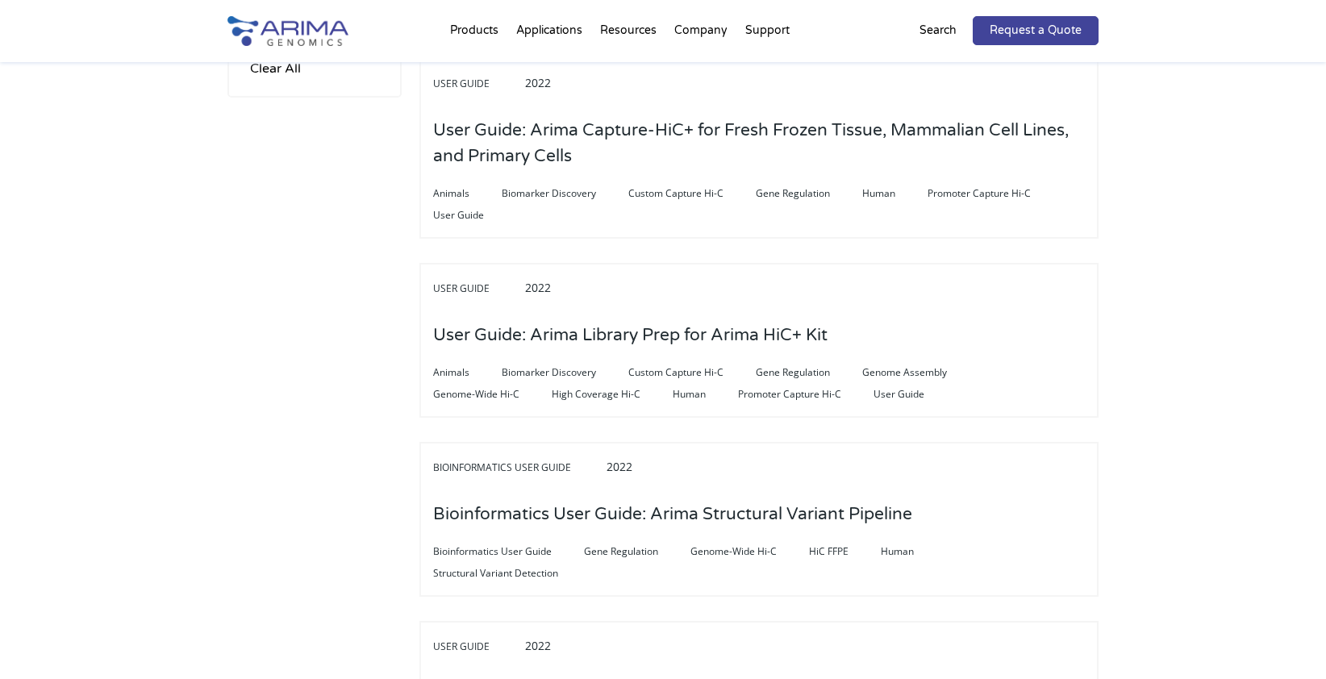
drag, startPoint x: 584, startPoint y: 490, endPoint x: 362, endPoint y: 444, distance: 226.5
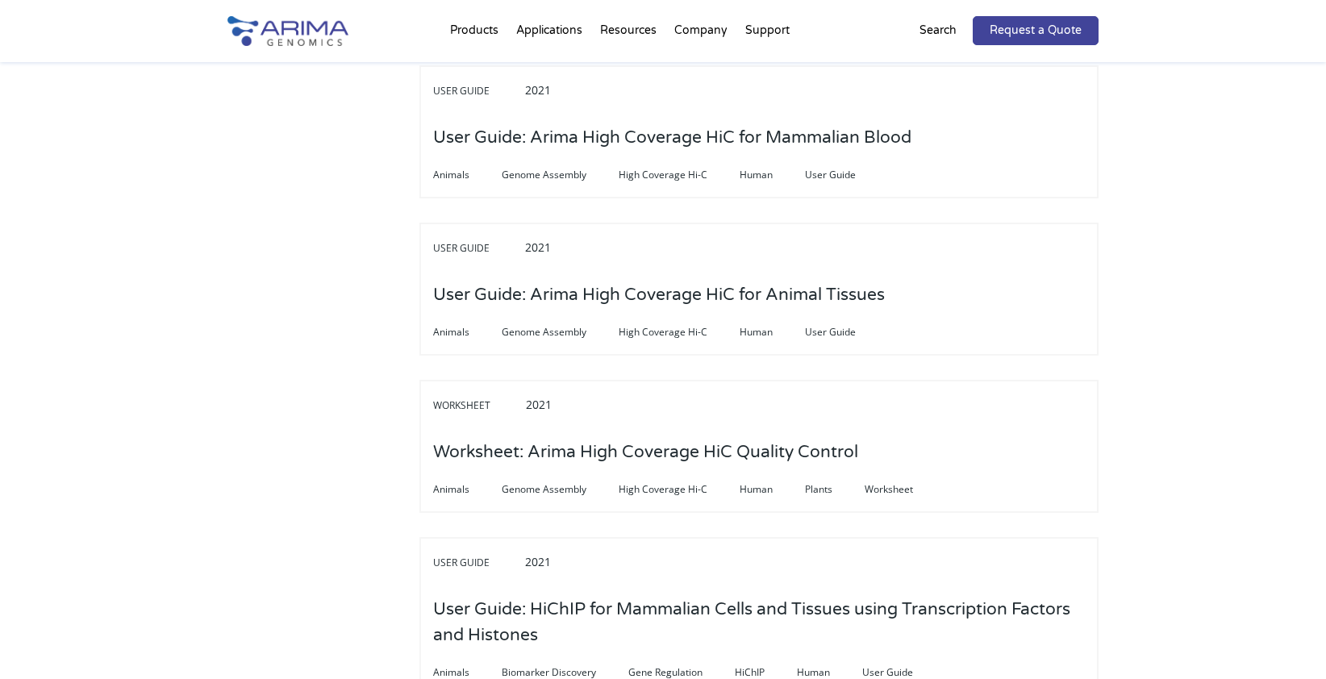
scroll to position [5162, 0]
